Goal: Information Seeking & Learning: Learn about a topic

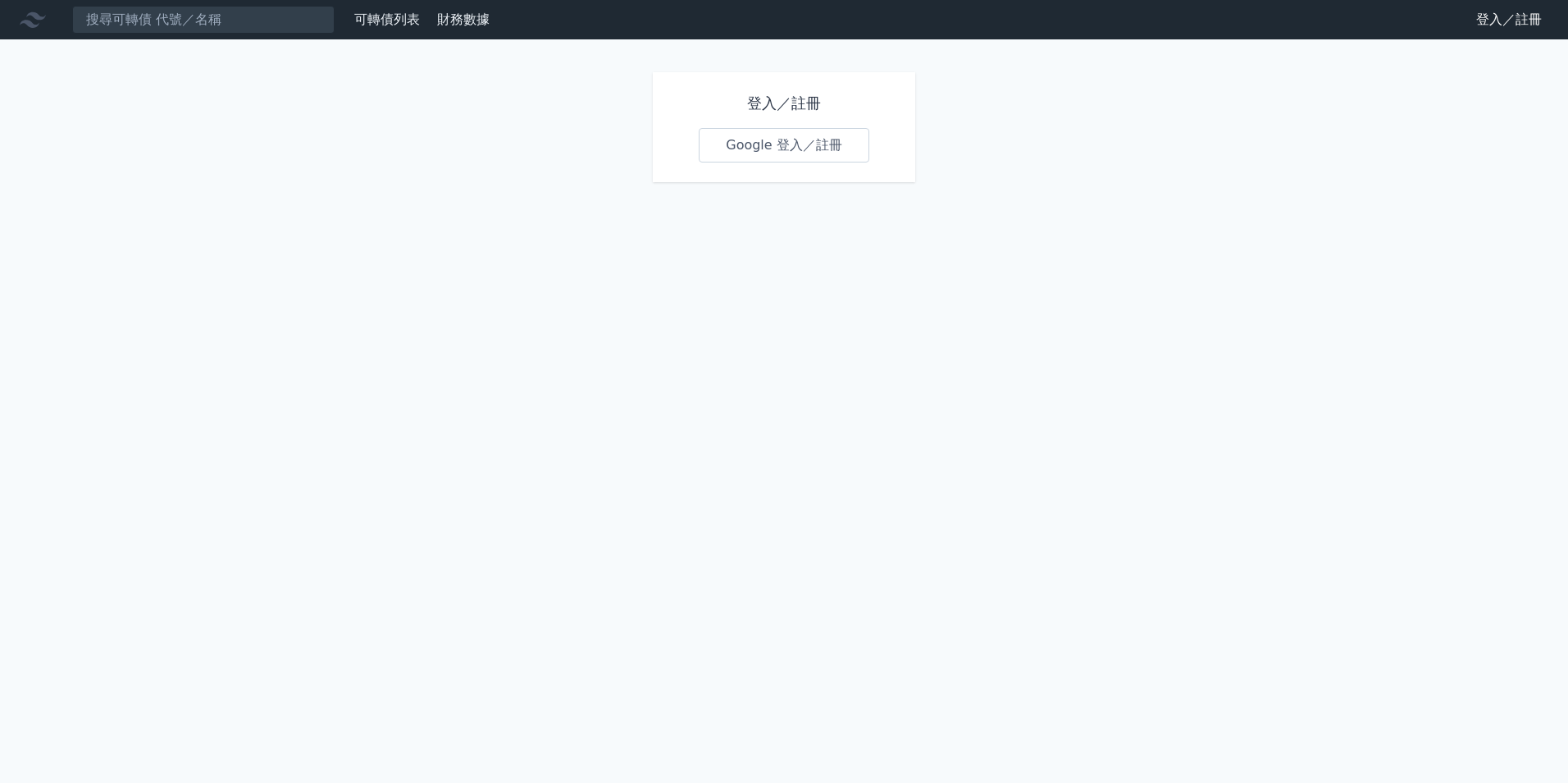
click at [811, 144] on link "Google 登入／註冊" at bounding box center [784, 145] width 170 height 35
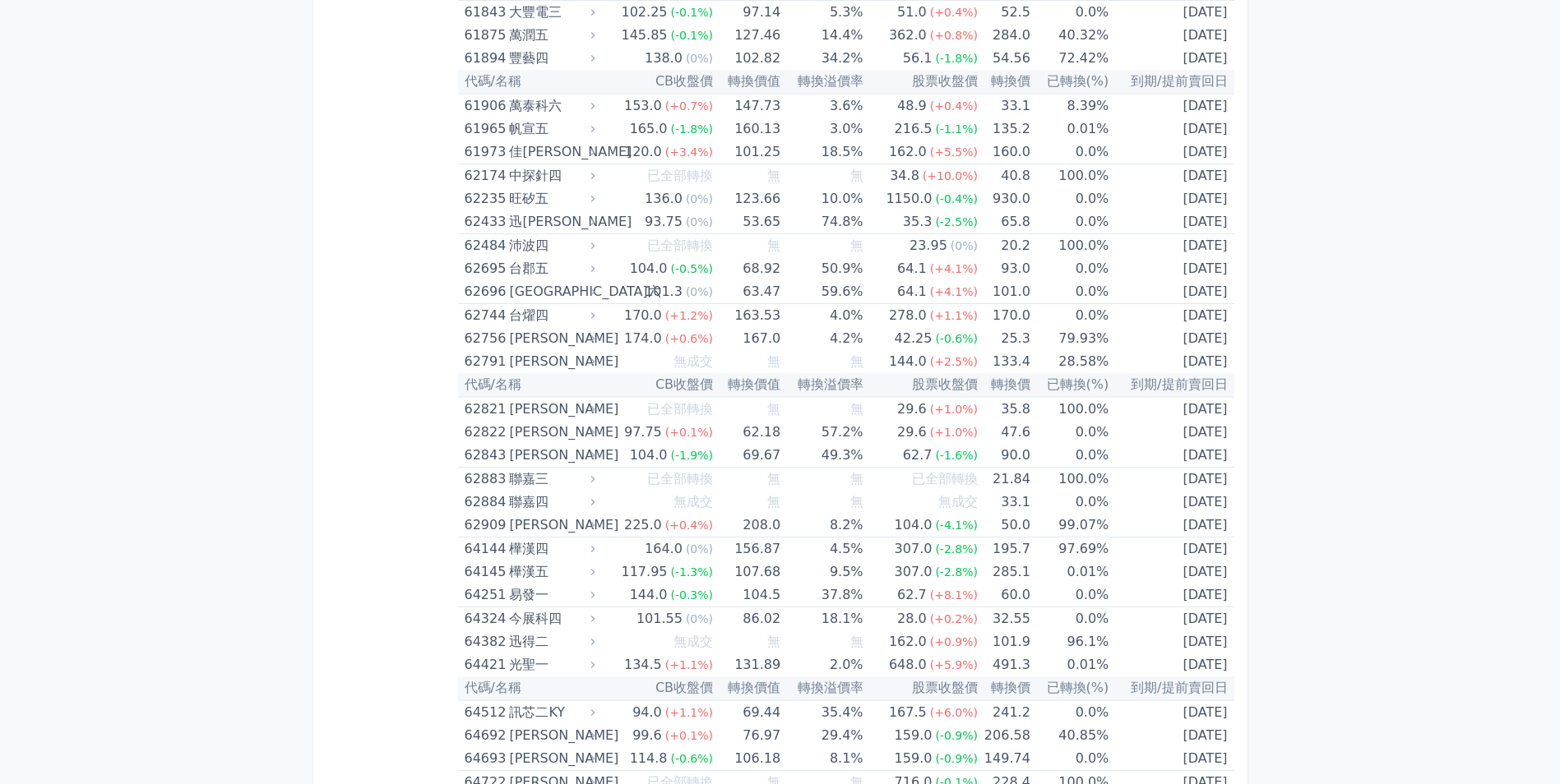
scroll to position [7149, 0]
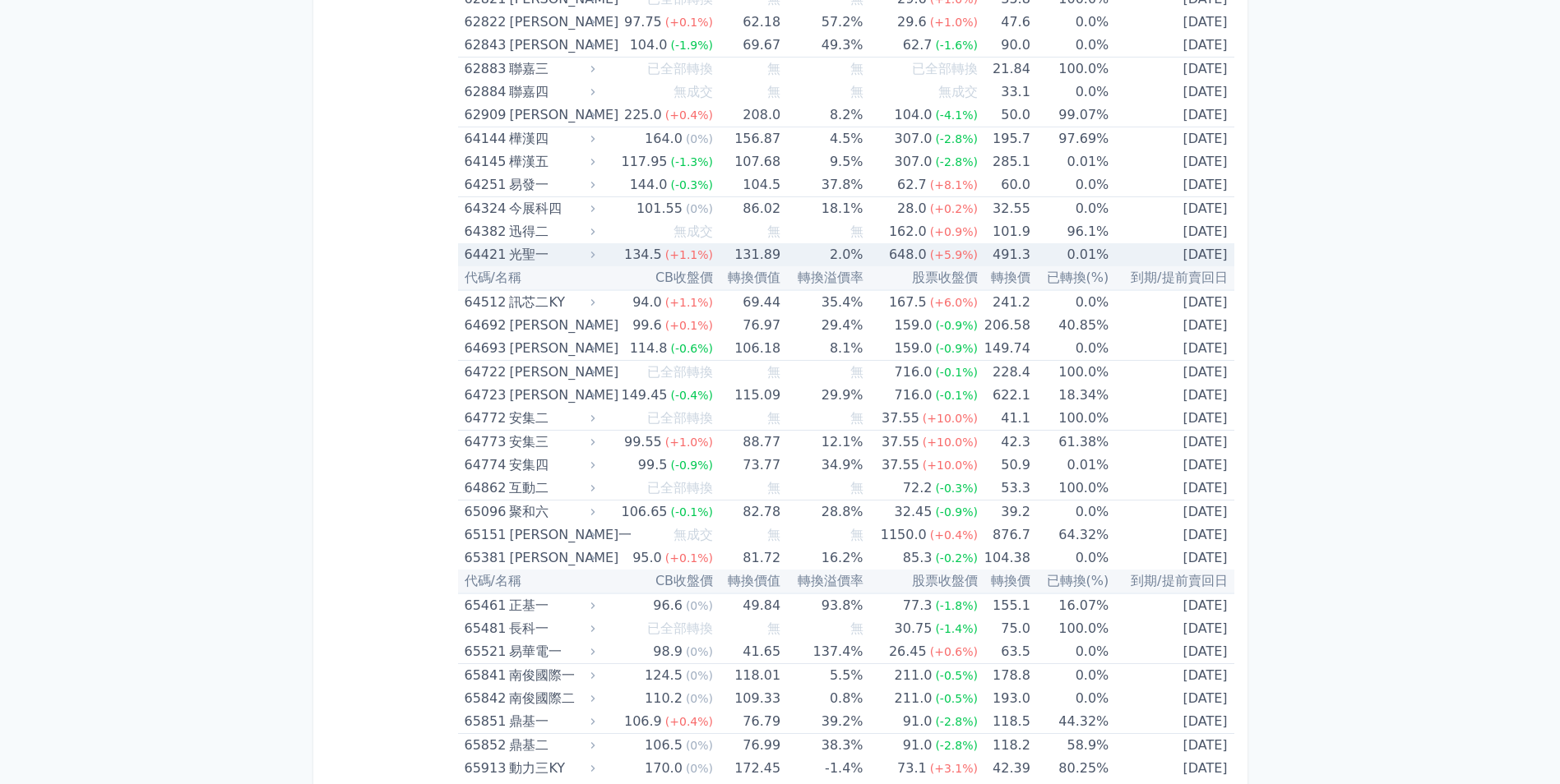
click at [598, 263] on div "64421 光聖一" at bounding box center [532, 255] width 134 height 23
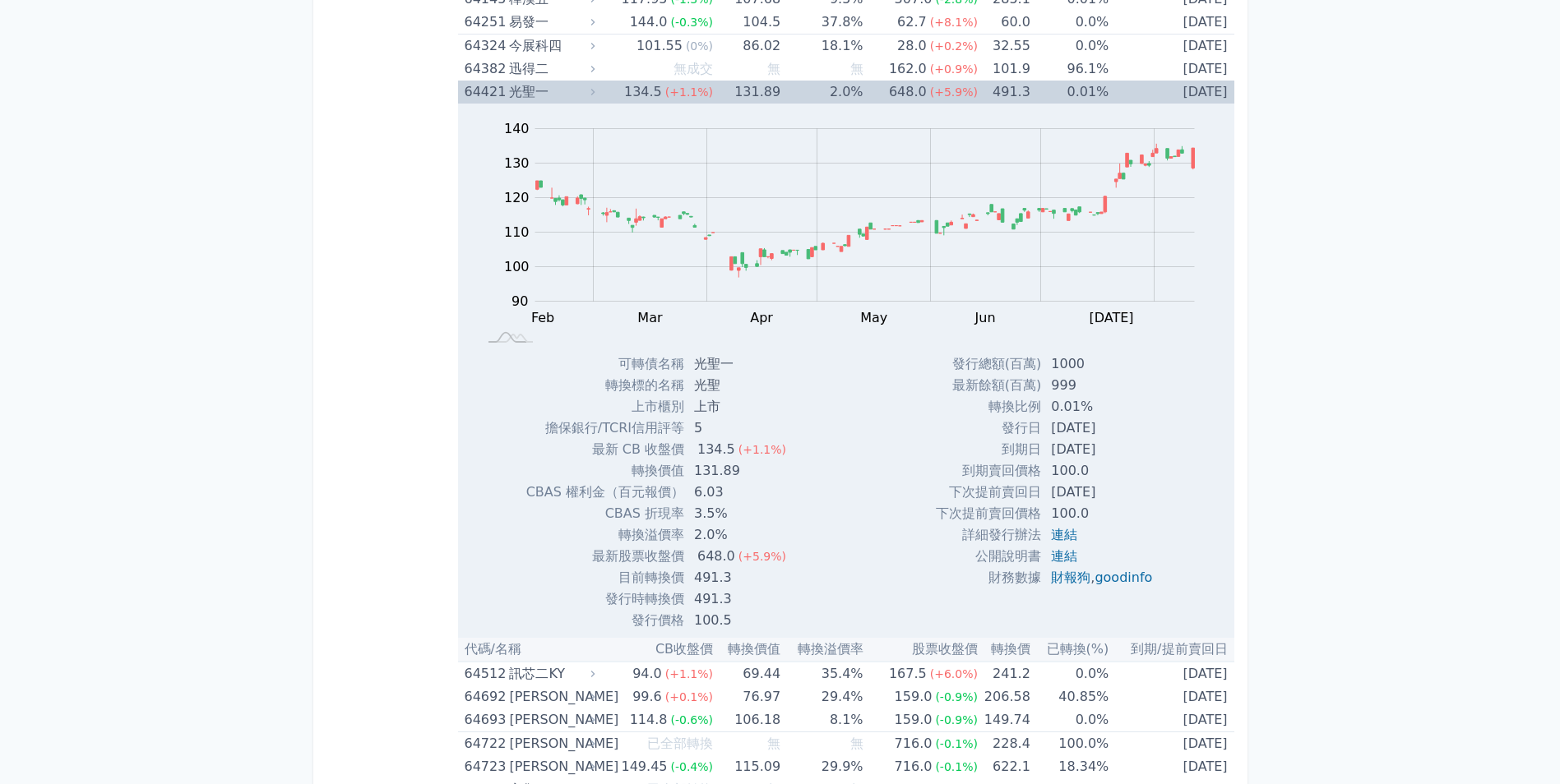
scroll to position [7313, 0]
click at [1060, 552] on link "連結" at bounding box center [1063, 554] width 26 height 16
click at [1069, 532] on link "連結" at bounding box center [1063, 533] width 26 height 16
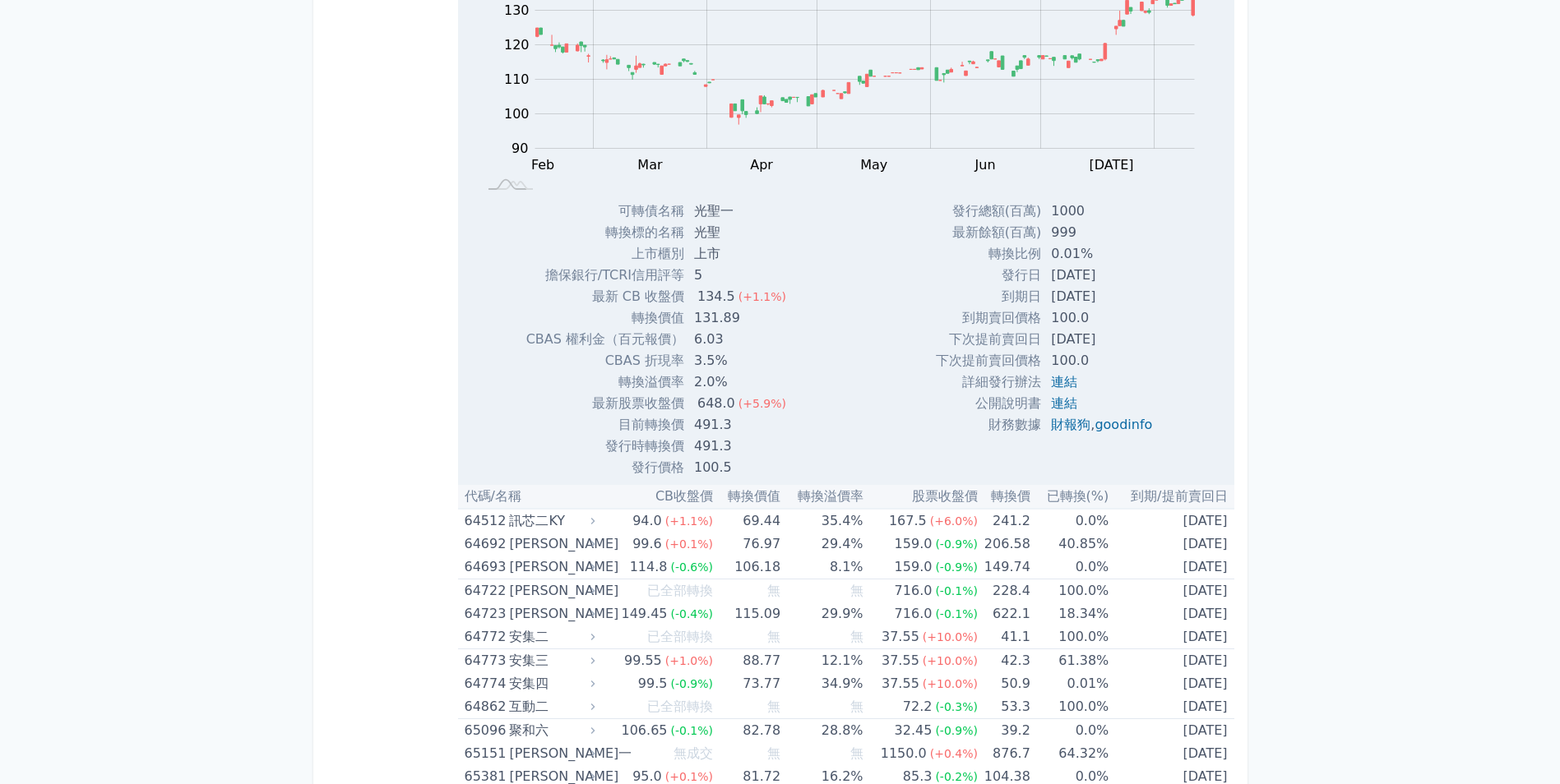
scroll to position [7477, 0]
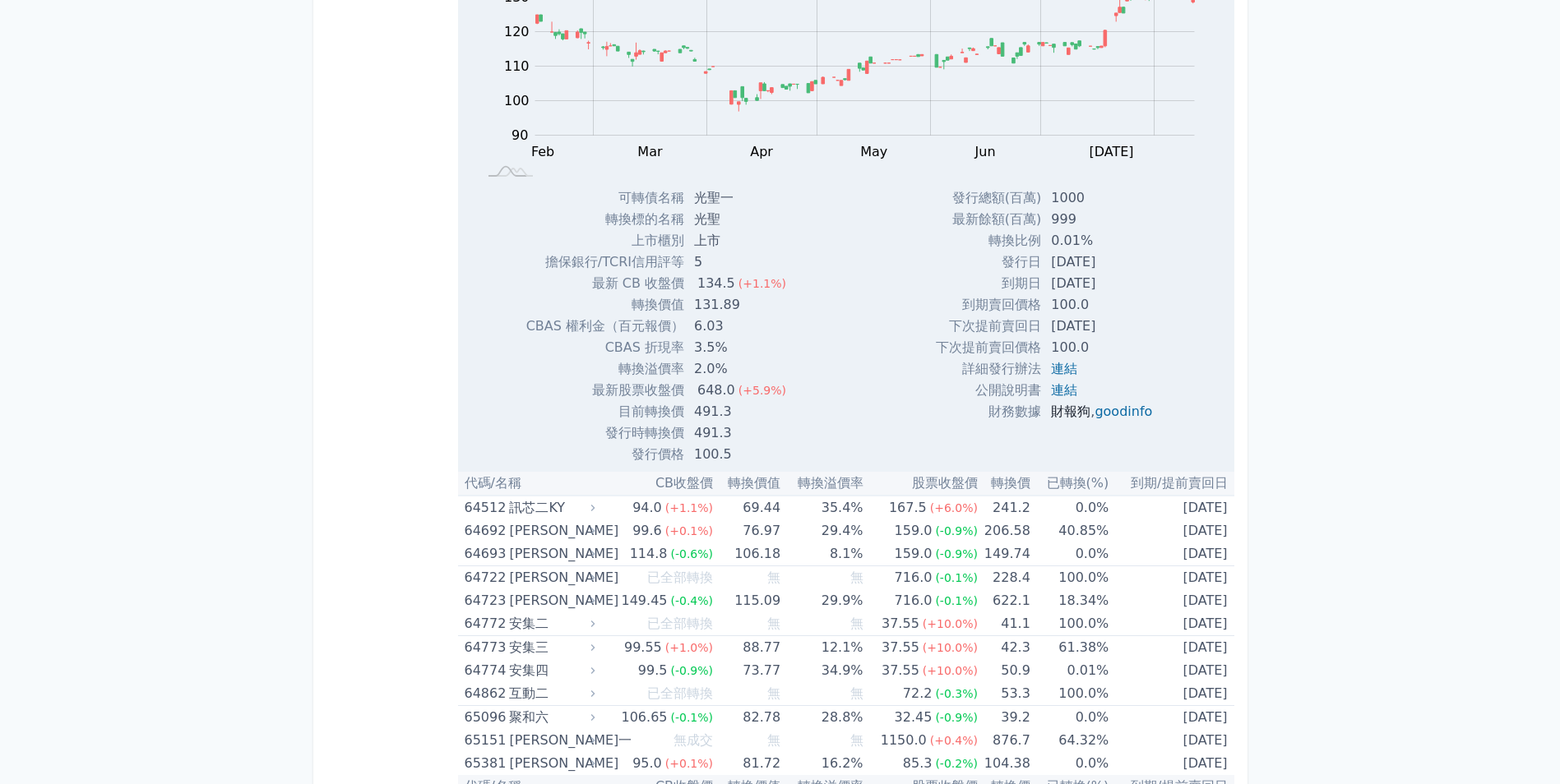
click at [1065, 410] on link "財報狗" at bounding box center [1069, 411] width 39 height 16
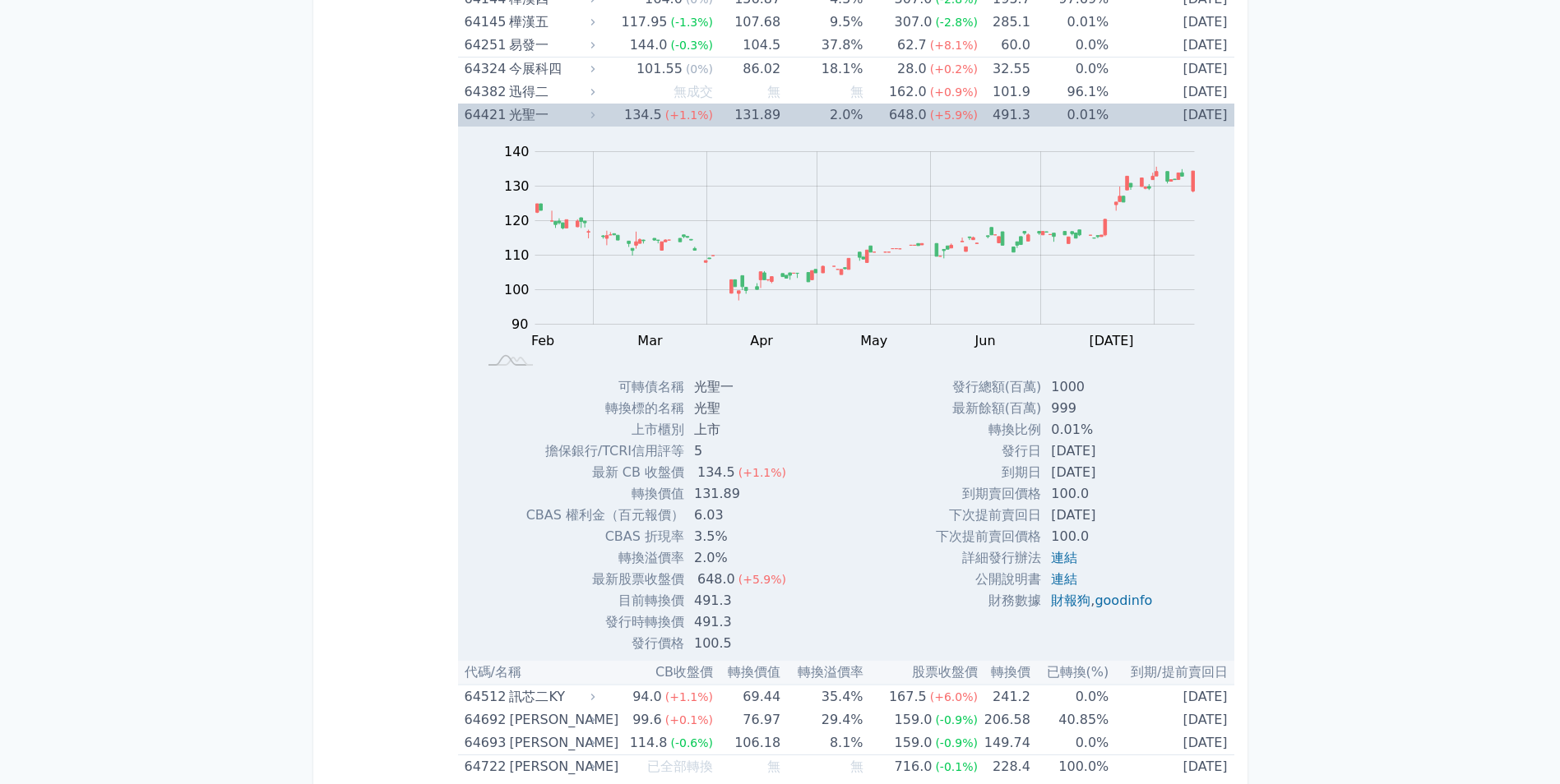
scroll to position [7231, 0]
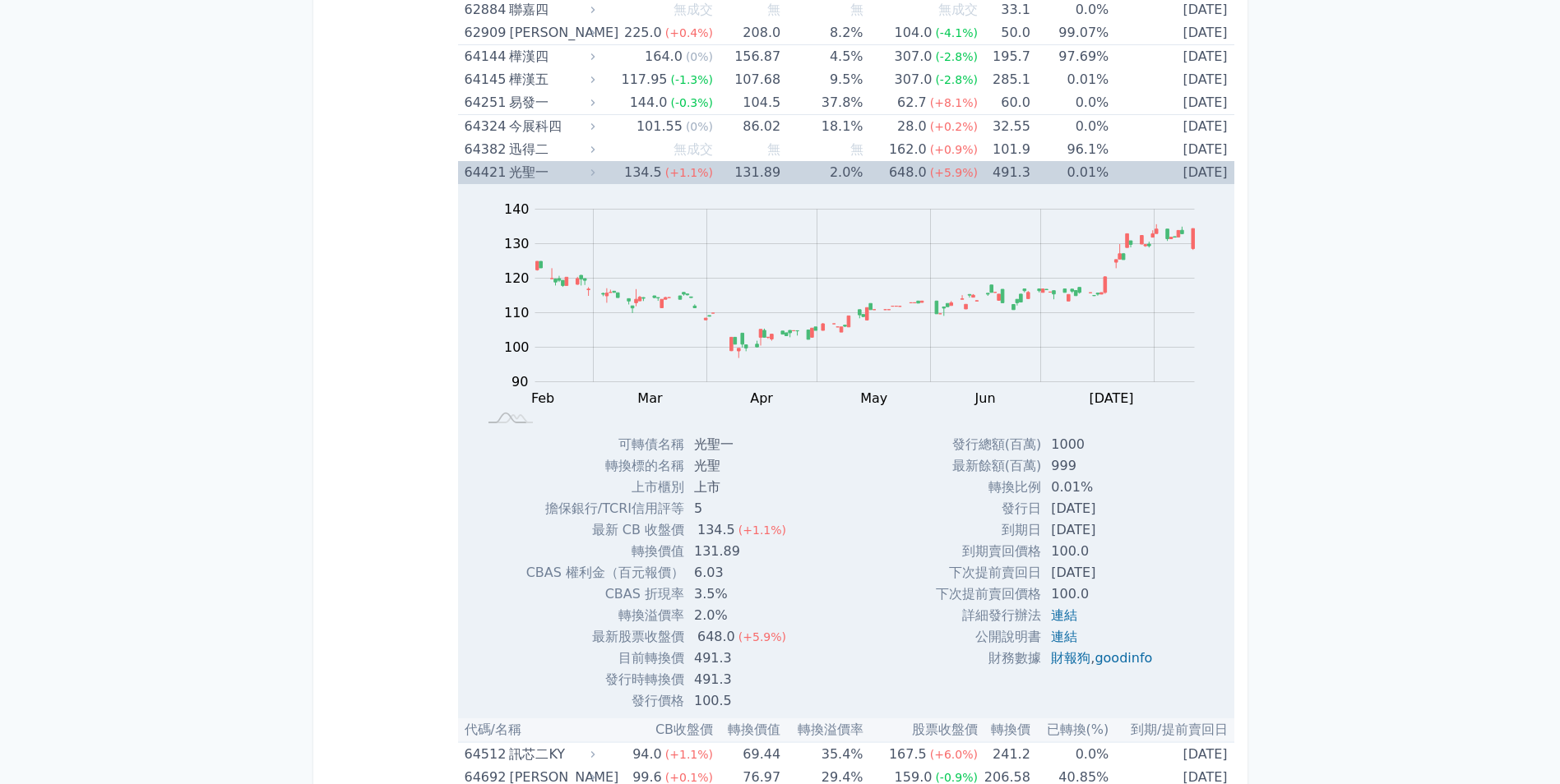
click at [597, 174] on icon at bounding box center [593, 173] width 12 height 12
